Goal: Information Seeking & Learning: Learn about a topic

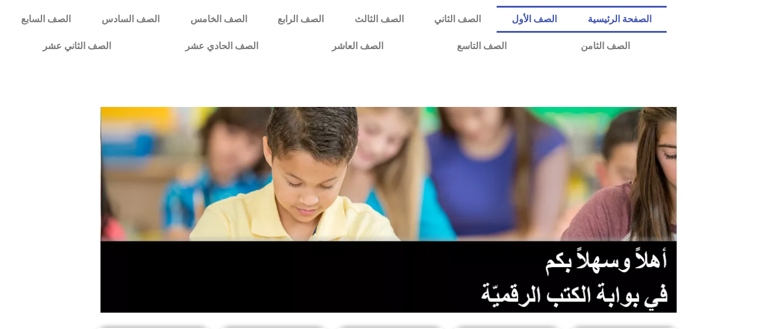
click at [556, 16] on link "الصف الأول" at bounding box center [535, 19] width 76 height 27
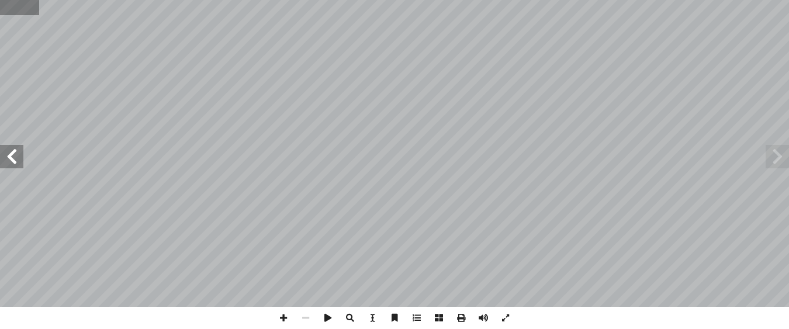
click at [2, 11] on input "text" at bounding box center [19, 7] width 39 height 15
type input "**"
click at [15, 153] on span at bounding box center [11, 156] width 23 height 23
click at [284, 312] on span at bounding box center [283, 318] width 22 height 22
click at [306, 316] on span at bounding box center [306, 318] width 22 height 22
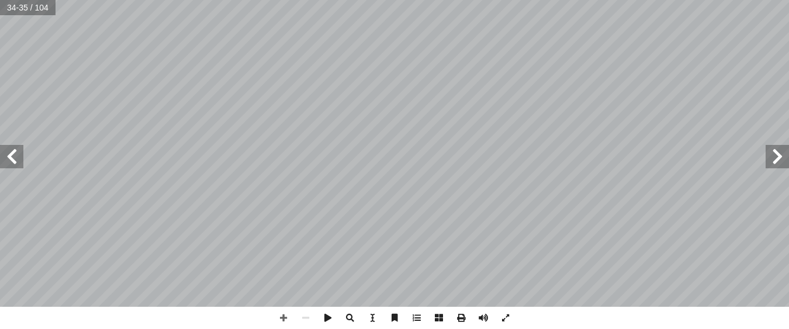
click at [13, 167] on span at bounding box center [11, 156] width 23 height 23
click at [21, 151] on span at bounding box center [11, 156] width 23 height 23
